Goal: Transaction & Acquisition: Purchase product/service

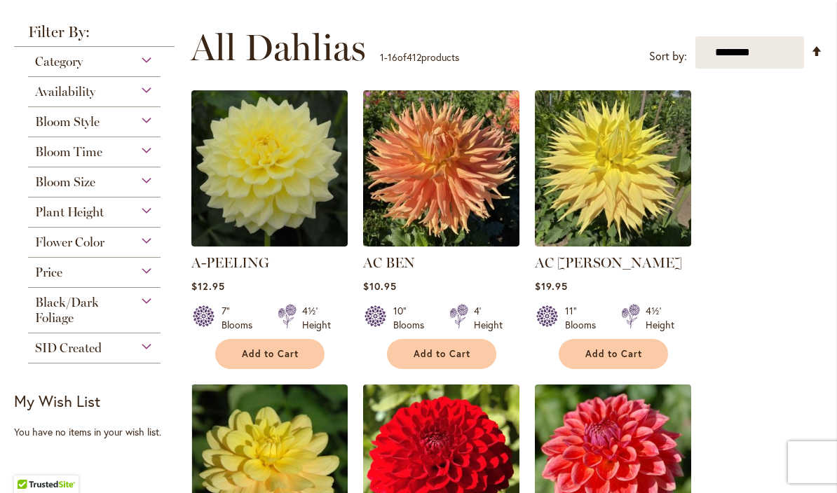
scroll to position [259, 0]
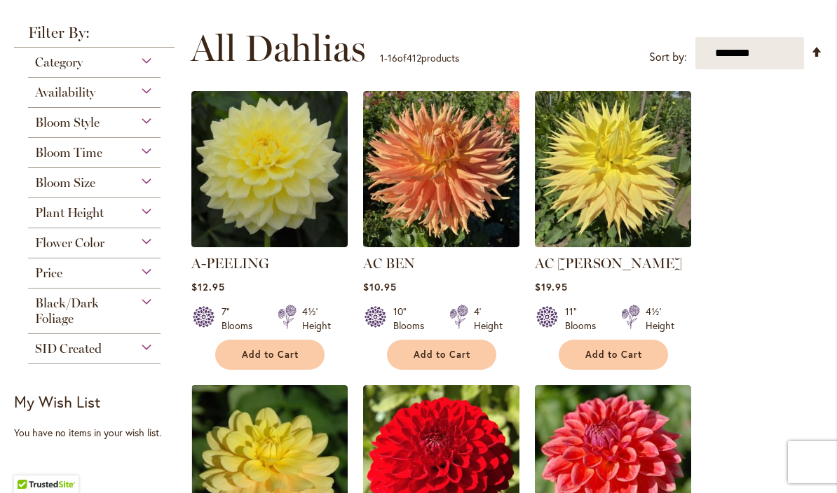
click at [118, 251] on div "Flower Color" at bounding box center [94, 239] width 132 height 22
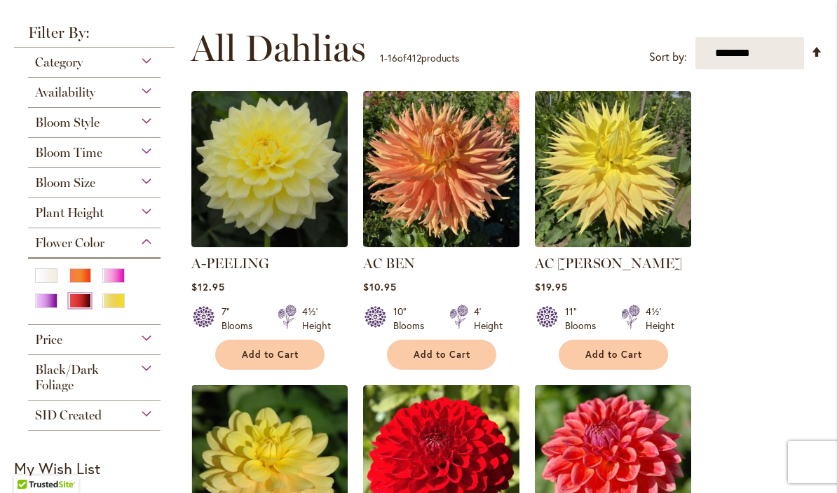
click at [80, 308] on div "Red" at bounding box center [80, 301] width 22 height 15
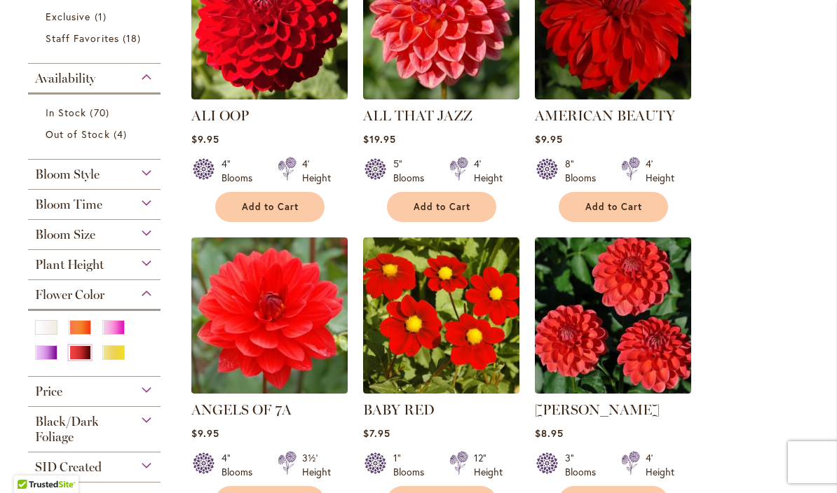
scroll to position [384, 0]
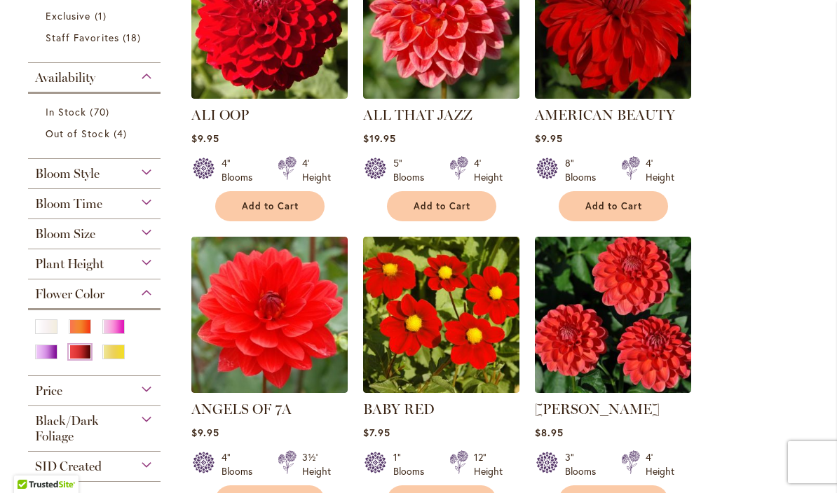
click at [85, 351] on div "Red" at bounding box center [80, 352] width 22 height 15
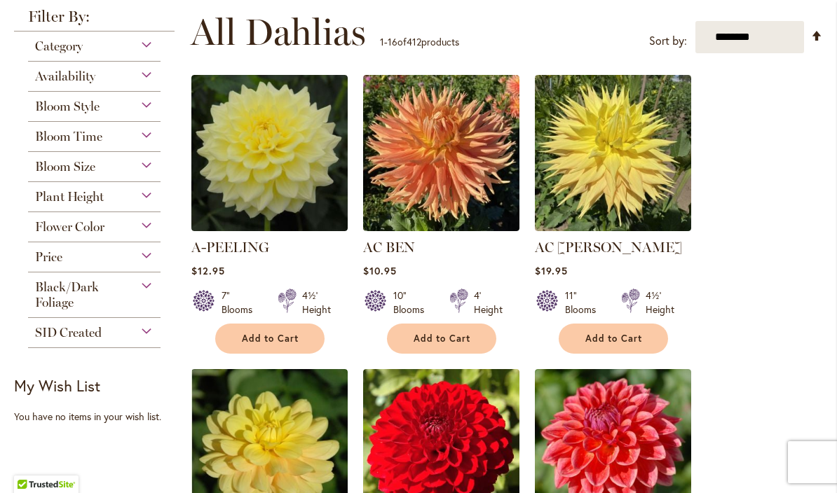
scroll to position [278, 0]
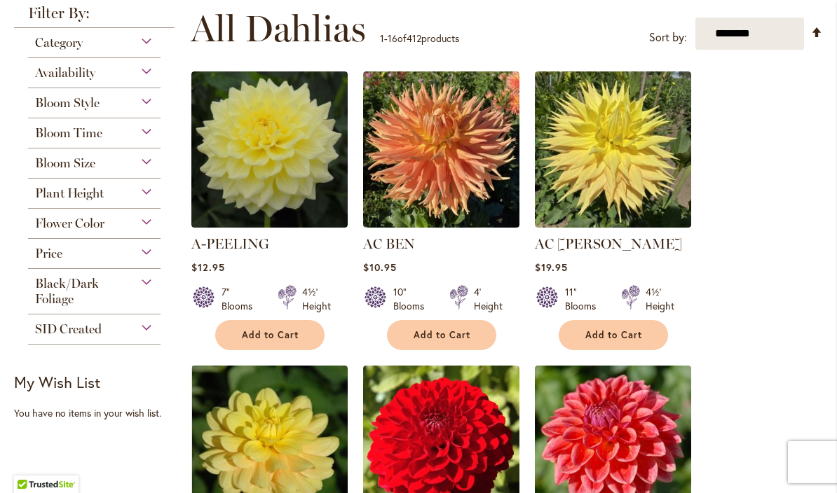
click at [146, 226] on div "Flower Color" at bounding box center [94, 220] width 132 height 22
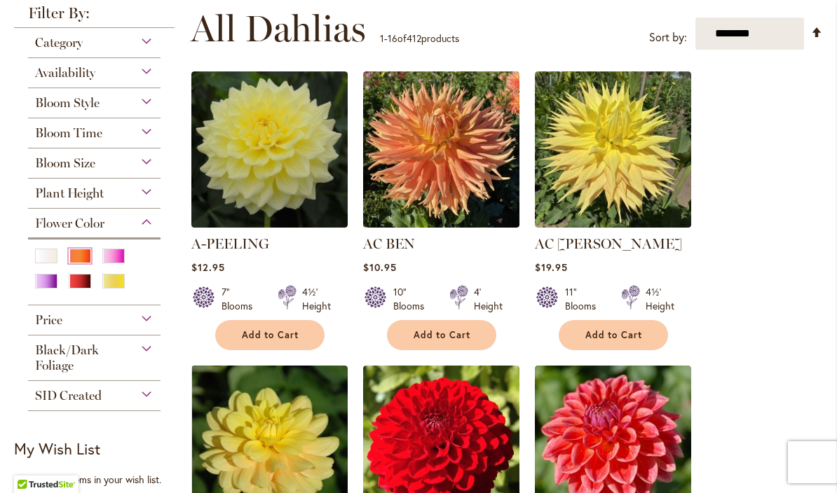
click at [78, 262] on div "Orange/Peach" at bounding box center [80, 256] width 22 height 15
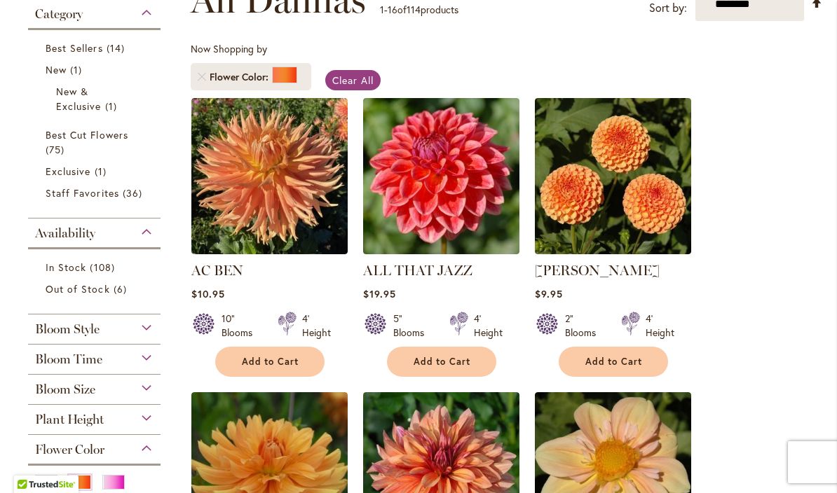
scroll to position [220, 0]
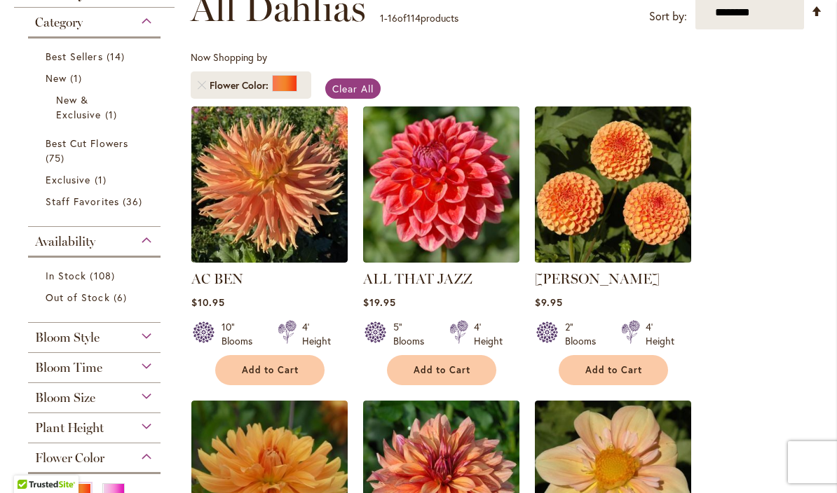
click at [640, 218] on img at bounding box center [612, 184] width 164 height 164
